Goal: Information Seeking & Learning: Learn about a topic

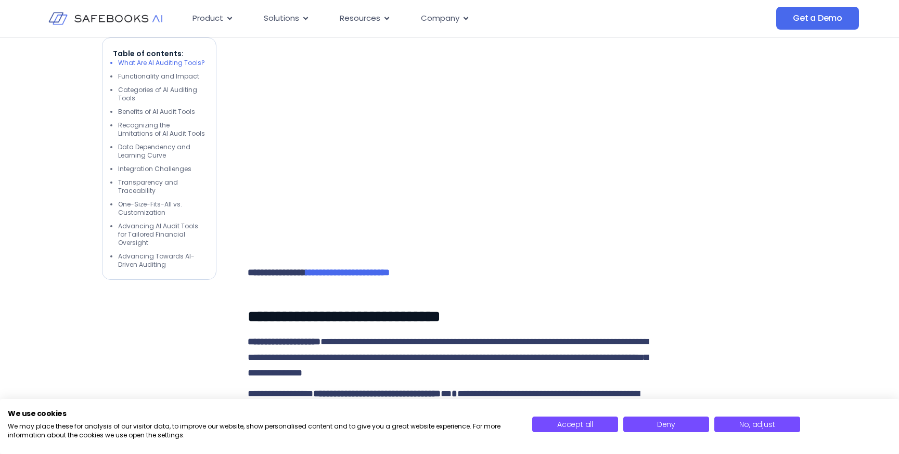
scroll to position [1115, 0]
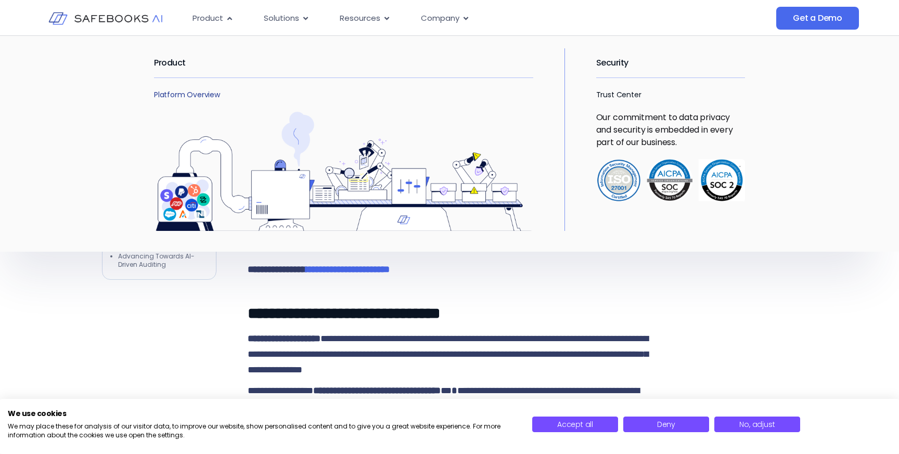
click at [187, 93] on link "Platform Overview" at bounding box center [187, 94] width 66 height 10
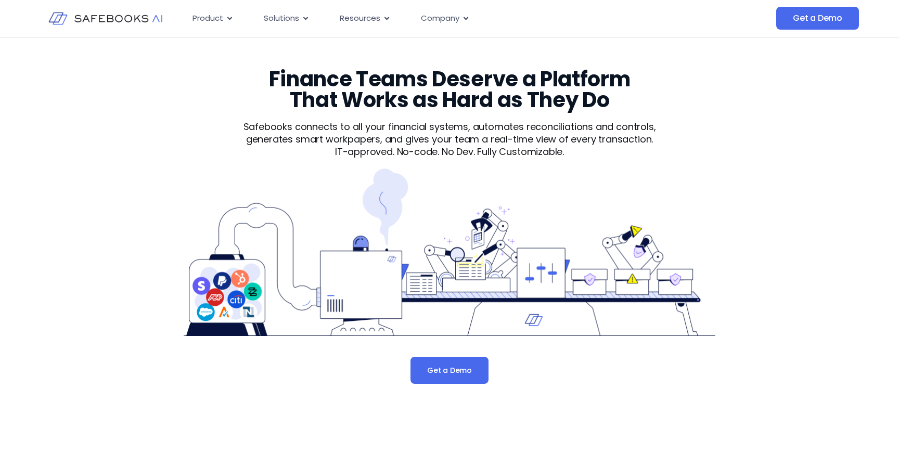
click at [187, 93] on div "Finance Teams Deserve a Platform That Works as Hard as They Do Safebooks connec…" at bounding box center [449, 226] width 591 height 315
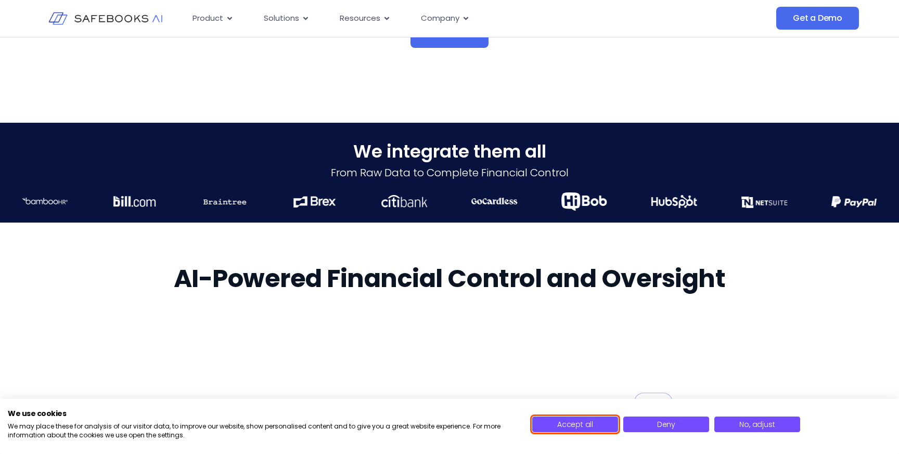
click at [585, 430] on span "Accept all" at bounding box center [575, 424] width 36 height 10
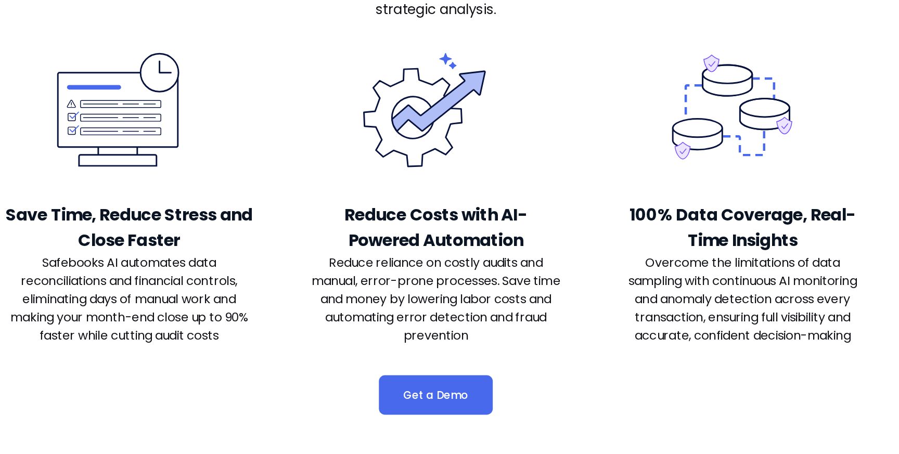
scroll to position [2135, 0]
